Goal: Understand process/instructions

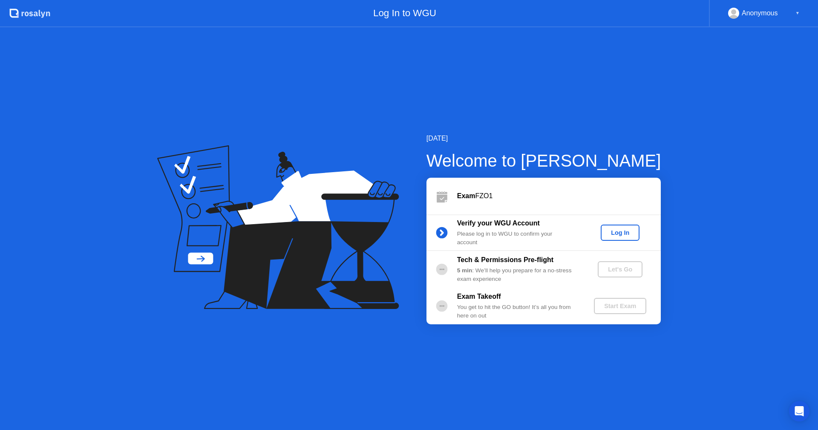
click at [609, 233] on div "Log In" at bounding box center [620, 232] width 32 height 7
click at [616, 267] on div "Let's Go" at bounding box center [620, 269] width 38 height 7
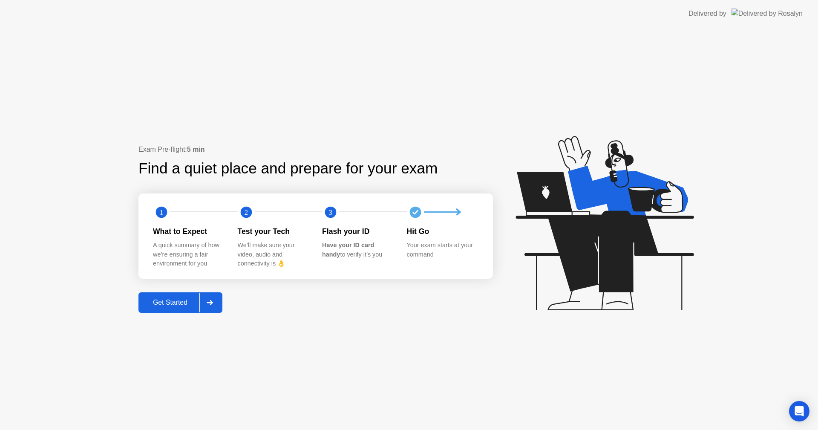
click at [169, 302] on div "Get Started" at bounding box center [170, 303] width 58 height 8
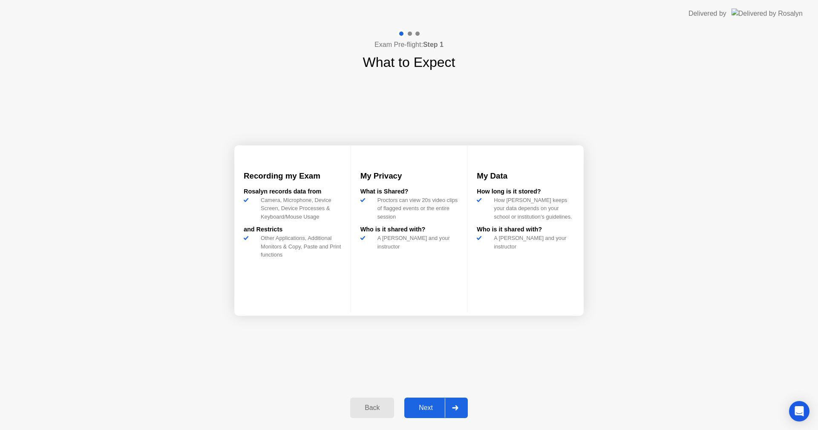
click at [416, 398] on button "Next" at bounding box center [435, 407] width 63 height 20
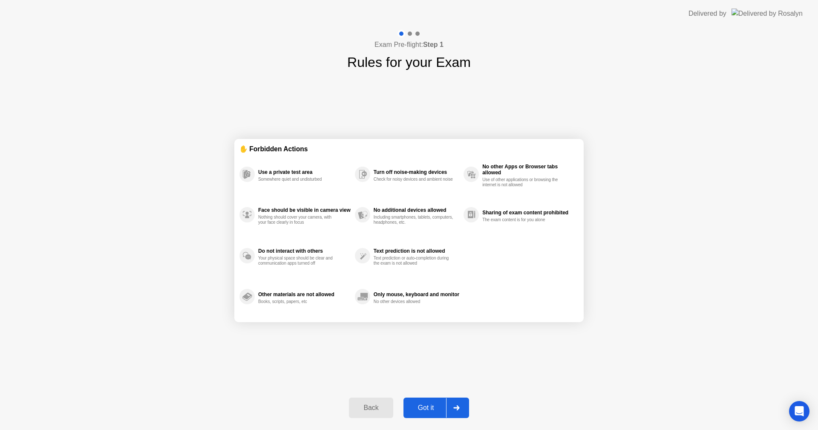
click at [425, 404] on div "Got it" at bounding box center [426, 408] width 40 height 8
select select "**********"
select select "*******"
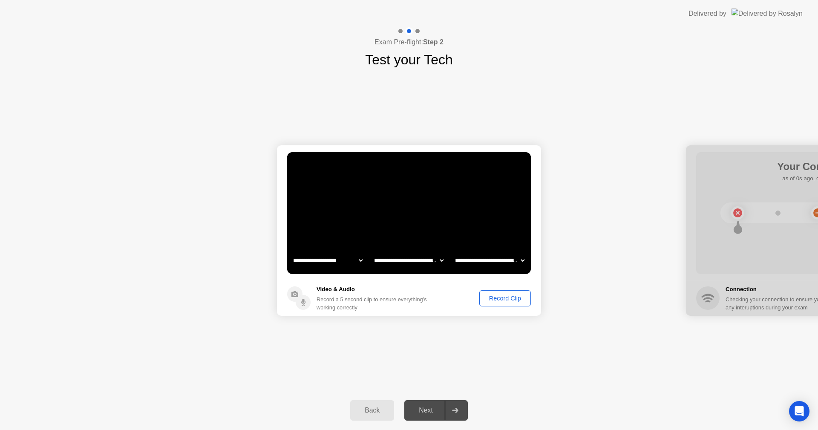
click at [506, 298] on div "Record Clip" at bounding box center [505, 298] width 46 height 7
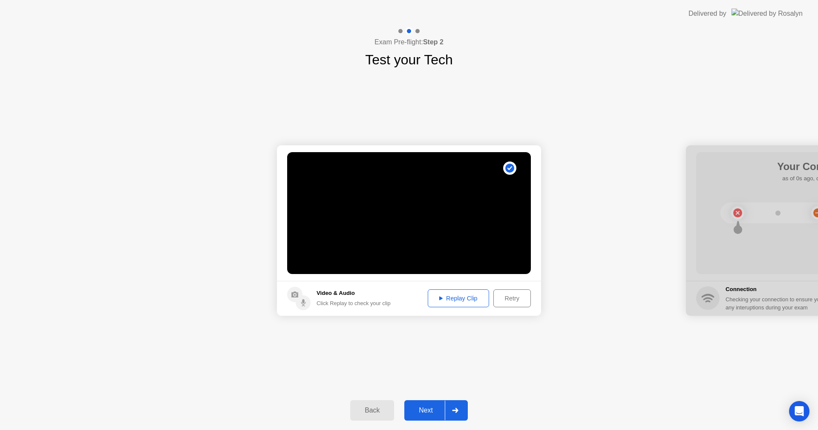
click at [469, 296] on div "Replay Clip" at bounding box center [458, 298] width 55 height 7
click at [428, 408] on div "Next" at bounding box center [426, 410] width 38 height 8
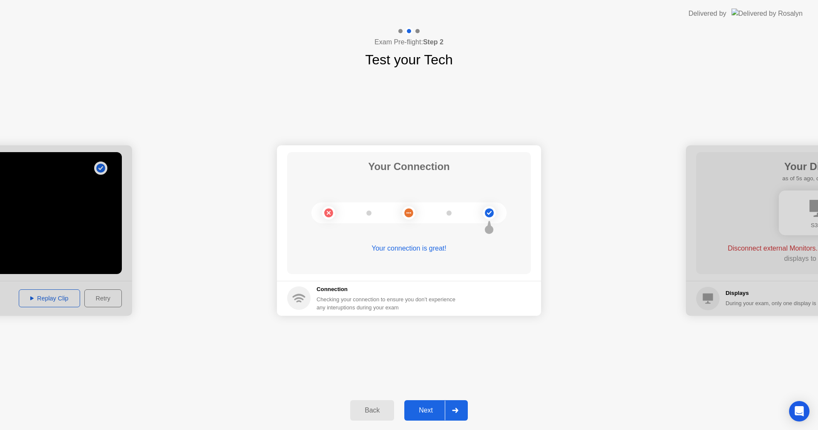
click at [430, 407] on div "Next" at bounding box center [426, 410] width 38 height 8
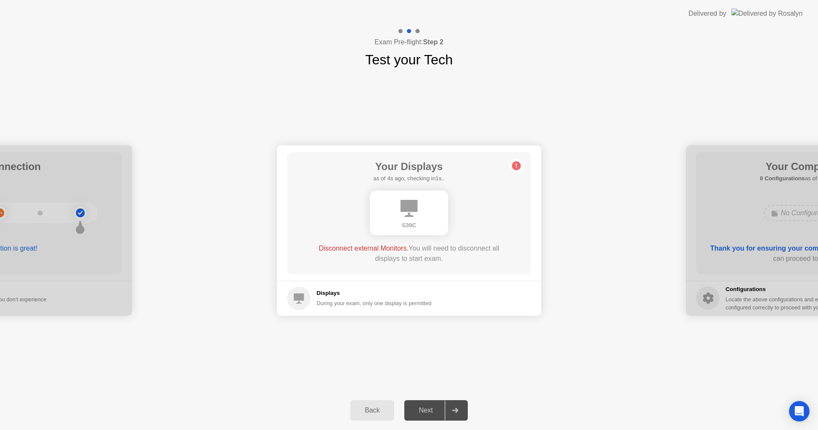
click at [413, 226] on div "S39C" at bounding box center [409, 225] width 65 height 9
click at [435, 407] on div "Next" at bounding box center [426, 410] width 38 height 8
click at [456, 411] on icon at bounding box center [455, 410] width 6 height 5
click at [427, 408] on div "Next" at bounding box center [426, 410] width 38 height 8
click at [360, 413] on div "Back" at bounding box center [372, 410] width 39 height 8
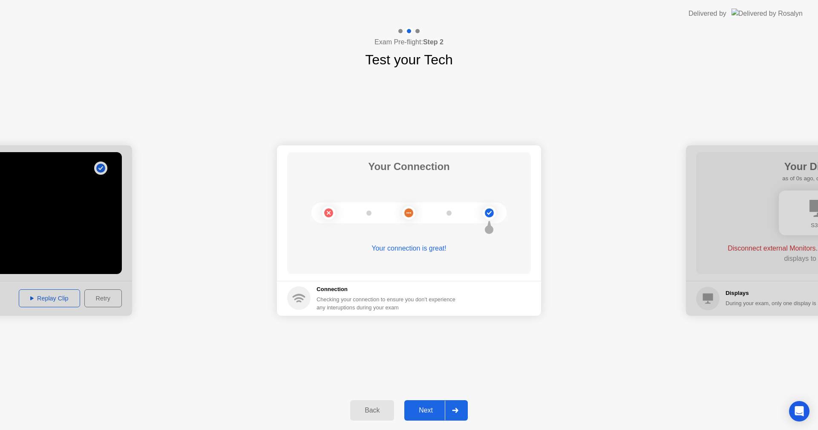
click at [426, 413] on div "Next" at bounding box center [426, 410] width 38 height 8
